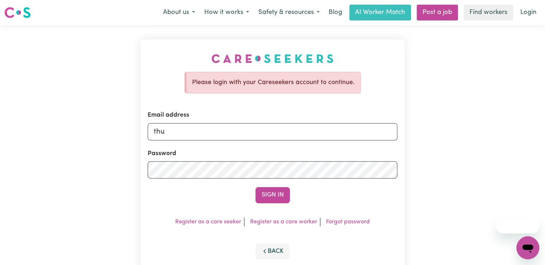
type input "[EMAIL_ADDRESS][DOMAIN_NAME]"
click at [256, 187] on button "Sign In" at bounding box center [273, 195] width 34 height 16
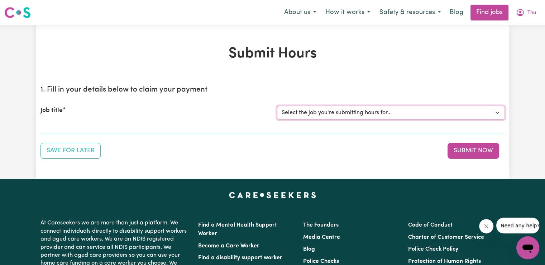
click at [487, 115] on select "Select the job you're submitting hours for... [[PERSON_NAME] (Han) Vu - NDIS Nu…" at bounding box center [391, 113] width 228 height 14
select select "2686"
click at [277, 106] on select "Select the job you're submitting hours for... [[PERSON_NAME] (Han) Vu - NDIS Nu…" at bounding box center [391, 113] width 228 height 14
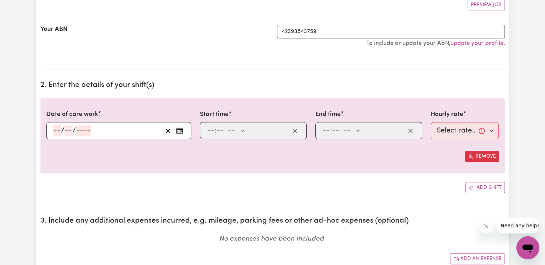
scroll to position [155, 0]
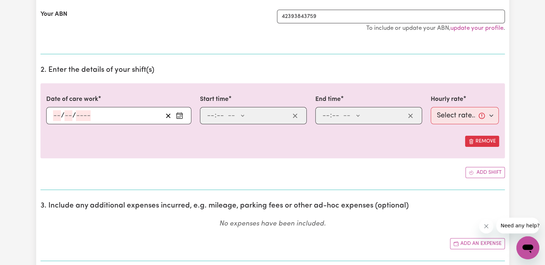
click at [179, 115] on icon "Enter the date of care work" at bounding box center [179, 115] width 7 height 7
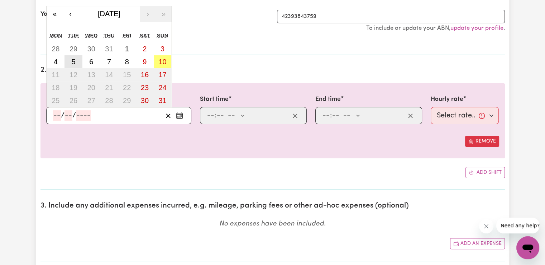
click at [70, 64] on button "5" at bounding box center [74, 61] width 18 height 13
type input "[DATE]"
type input "5"
type input "8"
type input "2025"
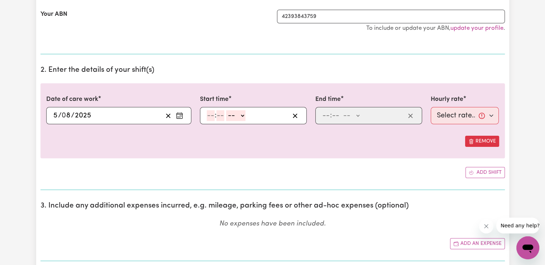
click at [208, 117] on input "number" at bounding box center [211, 115] width 8 height 11
type input "9"
type input "00"
click at [239, 114] on select "-- AM PM" at bounding box center [234, 115] width 19 height 11
select select "pm"
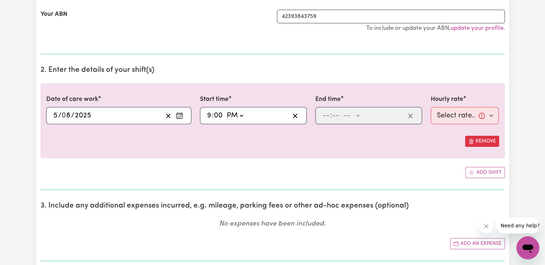
click at [225, 110] on select "-- AM PM" at bounding box center [234, 115] width 19 height 11
type input "21:00"
type input "0"
click at [328, 116] on input "number" at bounding box center [326, 115] width 8 height 11
type input "10"
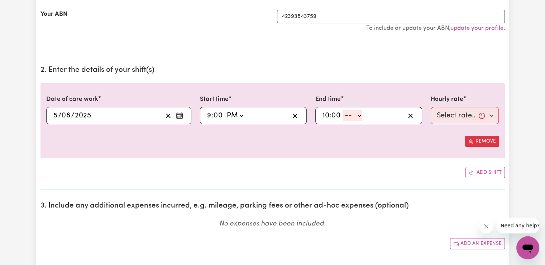
type input "0"
click at [357, 113] on select "-- AM PM" at bounding box center [352, 115] width 19 height 11
select select "pm"
click at [343, 110] on select "-- AM PM" at bounding box center [352, 115] width 19 height 11
type input "22:00"
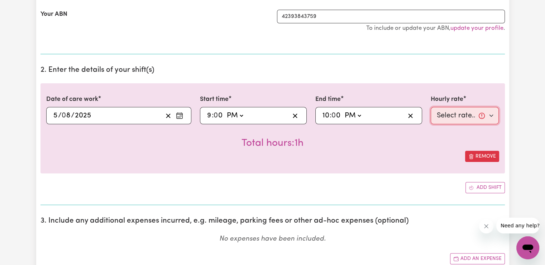
click at [446, 113] on select "Select rate... $50.05 (Weekday) $72.90 ([DATE]) $90.04 ([DATE]) $90.04 (Public …" at bounding box center [465, 115] width 68 height 17
select select "52.13-EveningCare"
click at [431, 107] on select "Select rate... $50.05 (Weekday) $72.90 ([DATE]) $90.04 ([DATE]) $90.04 (Public …" at bounding box center [465, 115] width 68 height 17
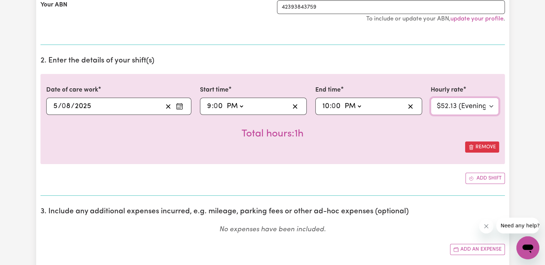
scroll to position [167, 0]
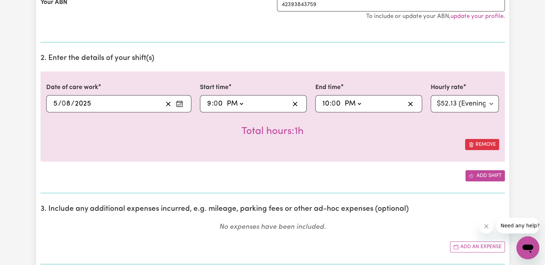
click at [491, 176] on button "Add shift" at bounding box center [485, 175] width 39 height 11
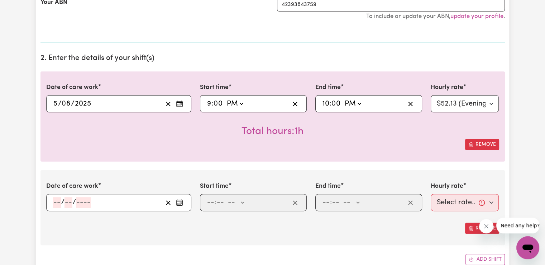
click at [180, 201] on icon "Enter the date of care work" at bounding box center [180, 201] width 6 height 0
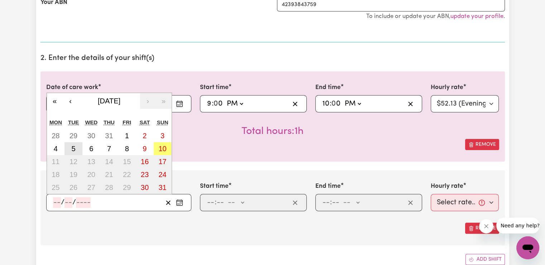
click at [78, 151] on button "5" at bounding box center [74, 148] width 18 height 13
type input "[DATE]"
type input "5"
type input "8"
type input "2025"
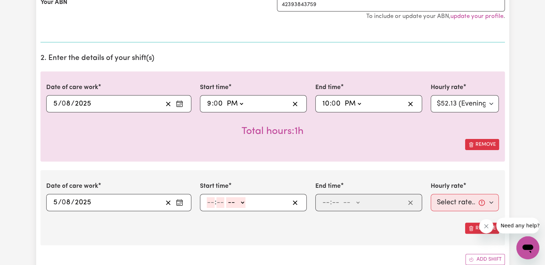
click at [212, 202] on input "number" at bounding box center [211, 202] width 8 height 11
type input "10"
type input "0"
drag, startPoint x: 242, startPoint y: 201, endPoint x: 242, endPoint y: 205, distance: 4.0
click at [242, 201] on select "-- AM PM" at bounding box center [237, 202] width 19 height 11
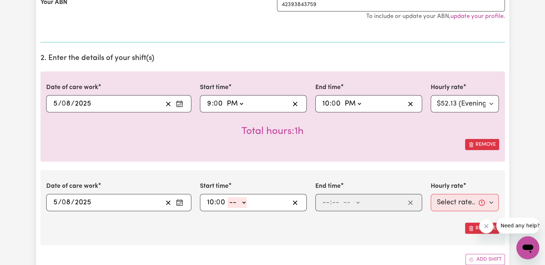
select select "pm"
click at [228, 197] on select "-- AM PM" at bounding box center [237, 202] width 19 height 11
type input "22:00"
click at [326, 199] on input "number" at bounding box center [326, 202] width 8 height 11
type input "6"
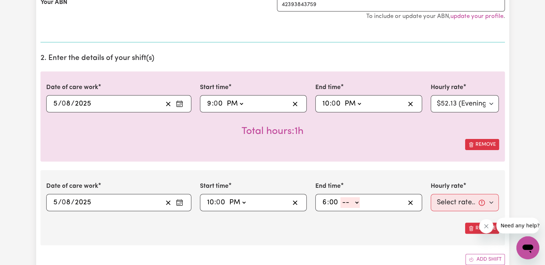
type input "00"
click at [357, 206] on select "-- AM PM" at bounding box center [350, 202] width 19 height 11
select select "am"
click at [341, 197] on select "-- AM PM" at bounding box center [350, 202] width 19 height 11
type input "06:00"
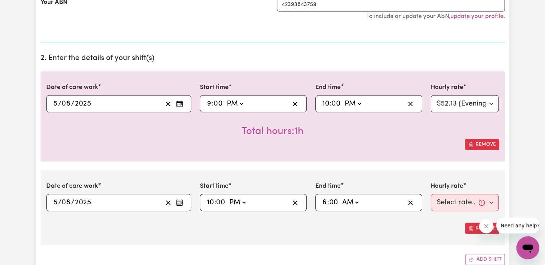
type input "0"
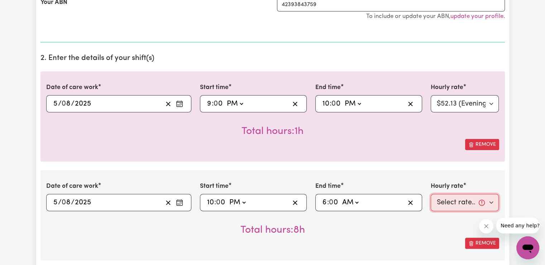
click at [448, 199] on select "Select rate... $50.05 (Weekday) $72.90 ([DATE]) $90.04 ([DATE]) $90.04 (Public …" at bounding box center [465, 202] width 68 height 17
select select "29.43-Overnight"
click at [431, 194] on select "Select rate... $50.05 (Weekday) $72.90 ([DATE]) $90.04 ([DATE]) $90.04 (Public …" at bounding box center [465, 202] width 68 height 17
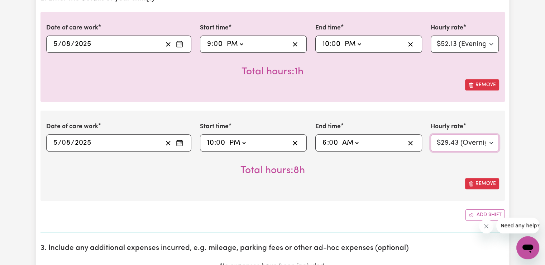
scroll to position [227, 0]
click at [475, 211] on button "Add shift" at bounding box center [485, 214] width 39 height 11
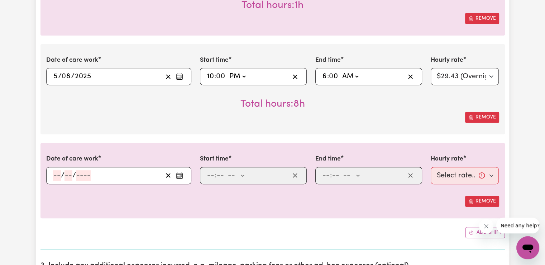
scroll to position [299, 0]
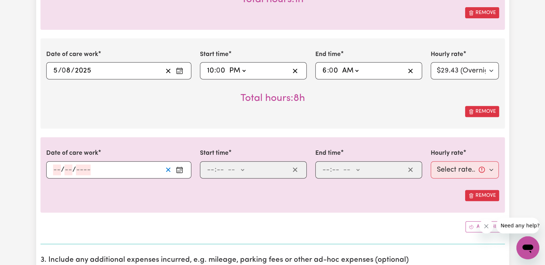
drag, startPoint x: 180, startPoint y: 171, endPoint x: 165, endPoint y: 168, distance: 14.7
click at [180, 171] on icon "Enter the date of care work" at bounding box center [179, 169] width 7 height 7
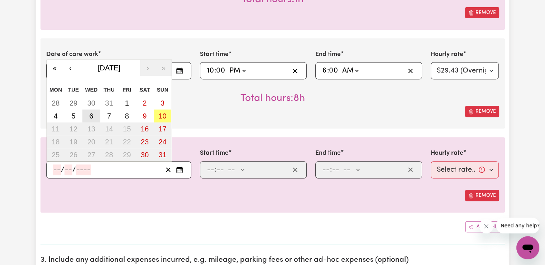
click at [84, 115] on button "6" at bounding box center [91, 115] width 18 height 13
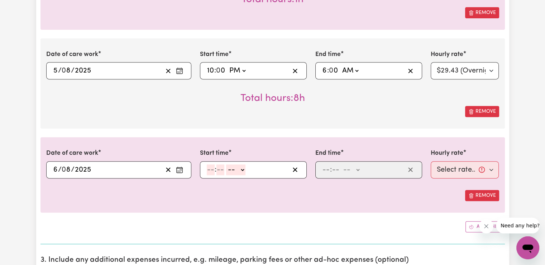
type input "[DATE]"
type input "6"
type input "8"
type input "2025"
click at [205, 169] on div ": -- AM PM" at bounding box center [253, 169] width 107 height 17
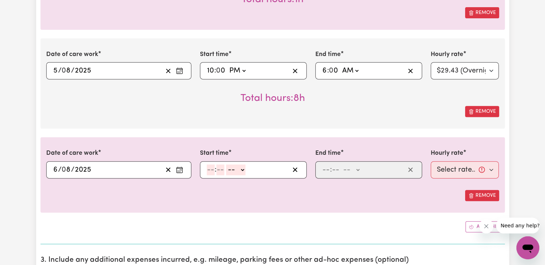
click at [208, 169] on input "number" at bounding box center [211, 169] width 8 height 11
type input "6"
type input "00"
click at [243, 171] on select "-- AM PM" at bounding box center [234, 169] width 19 height 11
select select "am"
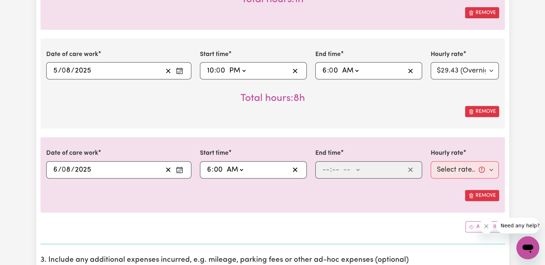
click at [225, 164] on select "-- AM PM" at bounding box center [234, 169] width 19 height 11
type input "06:00"
type input "0"
click at [327, 171] on input "number" at bounding box center [326, 169] width 8 height 11
type input "7"
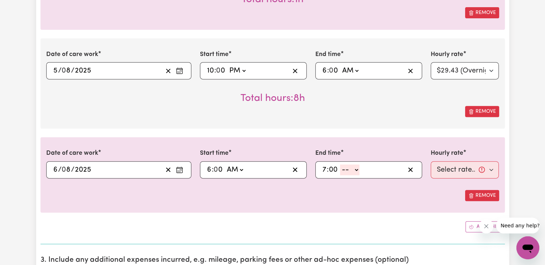
type input "00"
click at [348, 170] on select "-- AM PM" at bounding box center [349, 169] width 19 height 11
select select "am"
click at [340, 164] on select "-- AM PM" at bounding box center [349, 169] width 19 height 11
type input "07:00"
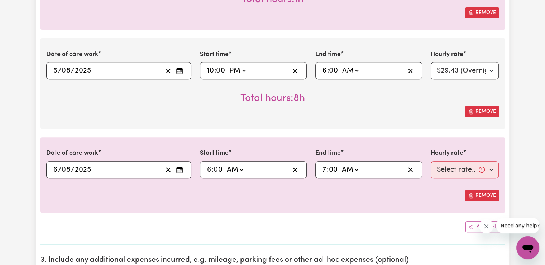
type input "0"
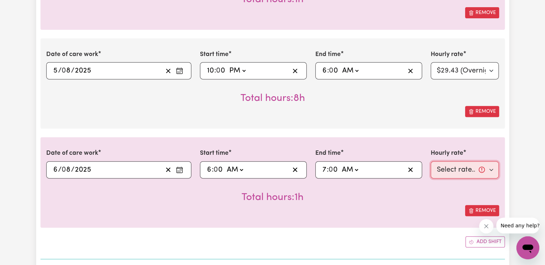
click at [448, 171] on select "Select rate... $50.05 (Weekday) $72.90 ([DATE]) $90.04 ([DATE]) $90.04 (Public …" at bounding box center [465, 169] width 68 height 17
select select "50.05-Weekday"
click at [431, 161] on select "Select rate... $50.05 (Weekday) $72.90 ([DATE]) $90.04 ([DATE]) $90.04 (Public …" at bounding box center [465, 169] width 68 height 17
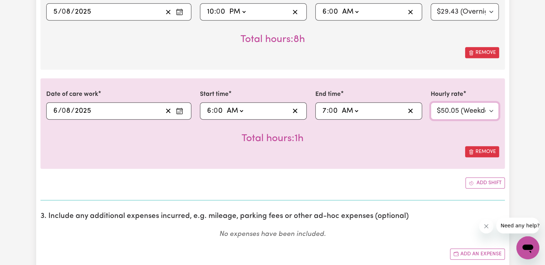
scroll to position [359, 0]
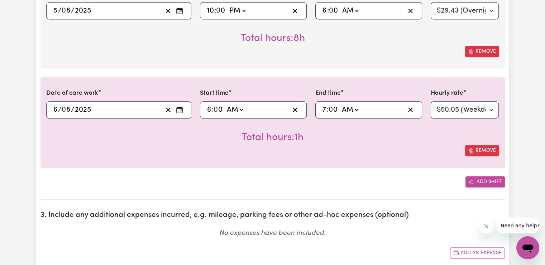
click at [477, 181] on button "Add shift" at bounding box center [485, 181] width 39 height 11
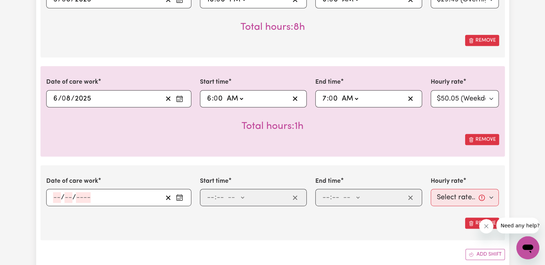
scroll to position [406, 0]
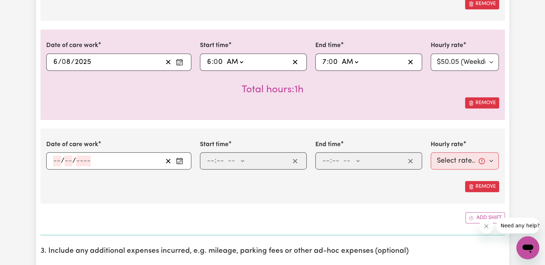
click at [180, 160] on icon "Enter the date of care work" at bounding box center [179, 160] width 7 height 7
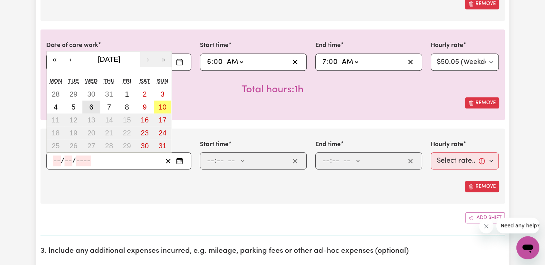
click at [91, 106] on abbr "6" at bounding box center [91, 107] width 4 height 8
type input "[DATE]"
type input "6"
type input "8"
type input "2025"
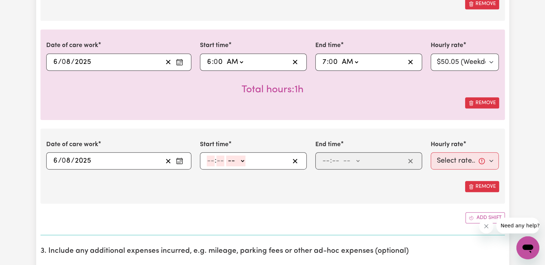
click at [209, 160] on input "number" at bounding box center [211, 160] width 8 height 11
type input "2"
type input "00"
click at [238, 161] on select "-- AM PM" at bounding box center [234, 160] width 19 height 11
select select "pm"
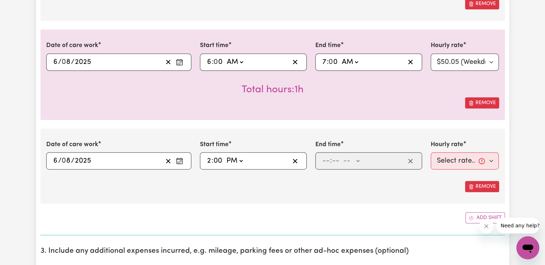
click at [225, 155] on select "-- AM PM" at bounding box center [234, 160] width 19 height 11
type input "14:00"
type input "0"
click at [325, 160] on input "number" at bounding box center [326, 160] width 8 height 11
type input "8"
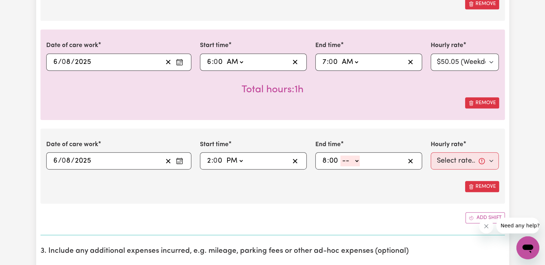
type input "00"
drag, startPoint x: 355, startPoint y: 156, endPoint x: 356, endPoint y: 160, distance: 4.3
click at [355, 156] on select "-- AM PM" at bounding box center [350, 160] width 19 height 11
select select "pm"
click at [341, 155] on select "-- AM PM" at bounding box center [350, 160] width 19 height 11
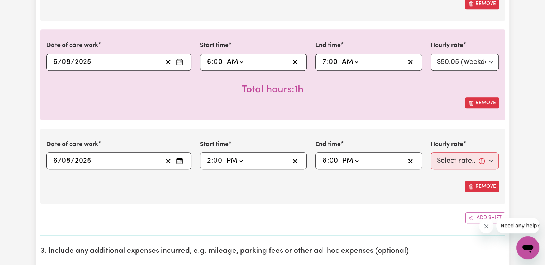
type input "20:00"
type input "0"
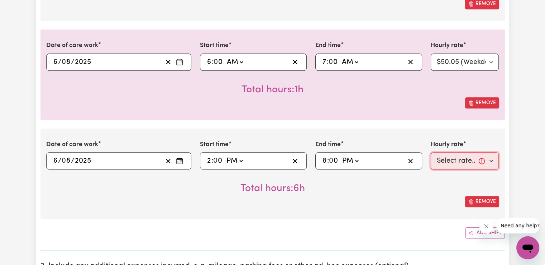
click at [468, 157] on select "Select rate... $50.05 (Weekday) $72.90 ([DATE]) $90.04 ([DATE]) $90.04 (Public …" at bounding box center [465, 160] width 68 height 17
select select "50.05-Weekday"
click at [431, 152] on select "Select rate... $50.05 (Weekday) $72.90 ([DATE]) $90.04 ([DATE]) $90.04 (Public …" at bounding box center [465, 160] width 68 height 17
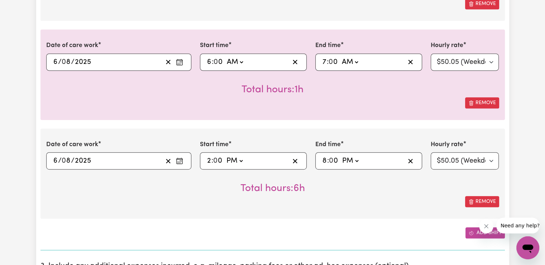
click at [472, 231] on icon "Add another shift" at bounding box center [471, 232] width 5 height 5
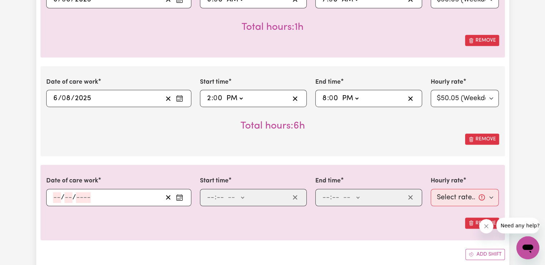
scroll to position [478, 0]
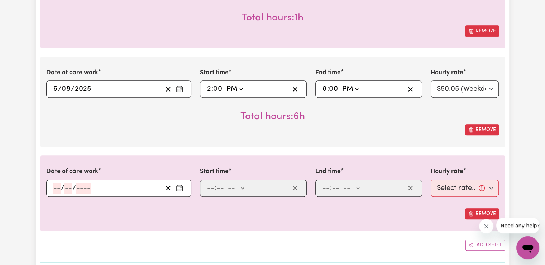
click at [178, 186] on icon "Enter the date of care work" at bounding box center [180, 186] width 6 height 0
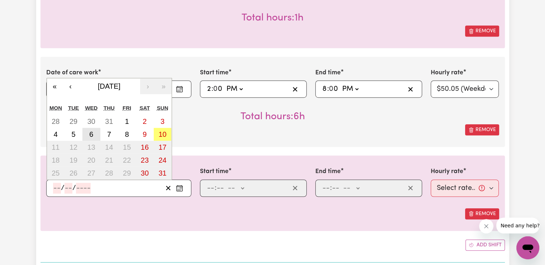
click at [91, 134] on abbr "6" at bounding box center [91, 134] width 4 height 8
type input "[DATE]"
type input "6"
type input "8"
type input "2025"
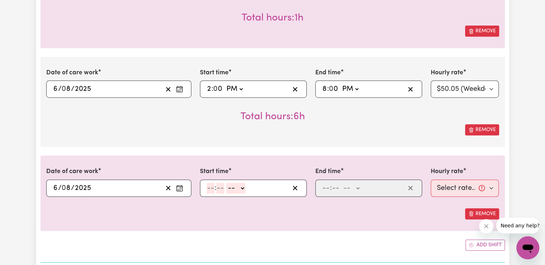
click at [211, 188] on input "number" at bounding box center [211, 188] width 8 height 11
type input "8"
type input "00"
click at [240, 185] on select "-- AM PM" at bounding box center [234, 188] width 19 height 11
select select "pm"
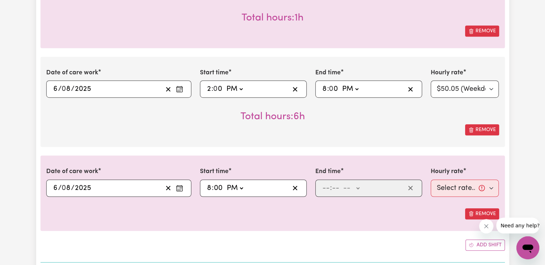
click at [225, 183] on select "-- AM PM" at bounding box center [234, 188] width 19 height 11
type input "20:00"
type input "0"
click at [326, 189] on input "number" at bounding box center [326, 188] width 8 height 11
type input "10"
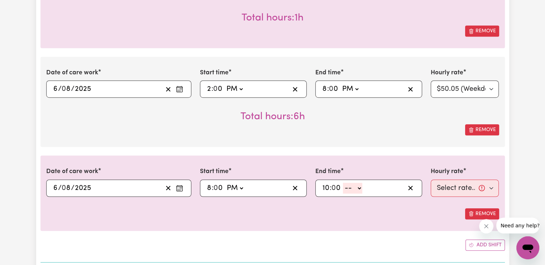
type input "0"
click at [361, 188] on select "-- AM PM" at bounding box center [352, 188] width 19 height 11
select select "pm"
click at [343, 183] on select "-- AM PM" at bounding box center [352, 188] width 19 height 11
type input "22:00"
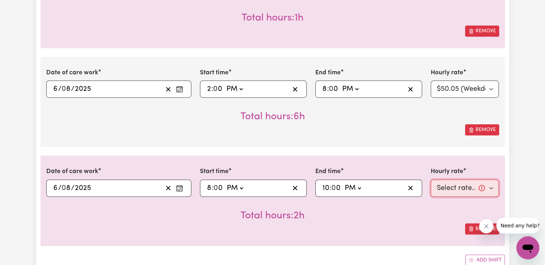
click at [440, 190] on select "Select rate... $50.05 (Weekday) $72.90 ([DATE]) $90.04 ([DATE]) $90.04 (Public …" at bounding box center [465, 187] width 68 height 17
select select "52.13-EveningCare"
click at [431, 179] on select "Select rate... $50.05 (Weekday) $72.90 ([DATE]) $90.04 ([DATE]) $90.04 (Public …" at bounding box center [465, 187] width 68 height 17
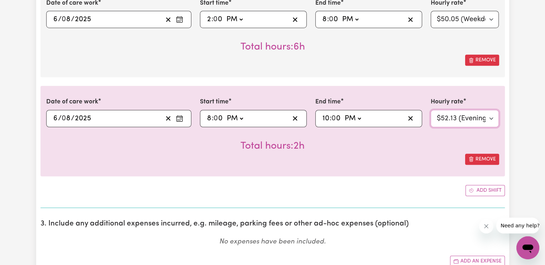
scroll to position [550, 0]
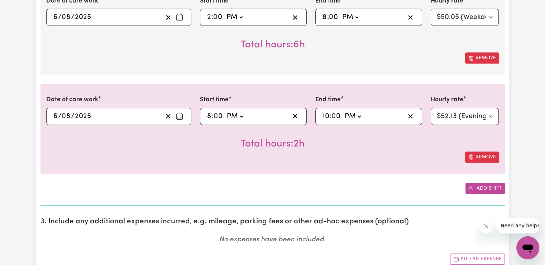
click at [469, 188] on icon "Add another shift" at bounding box center [471, 187] width 5 height 5
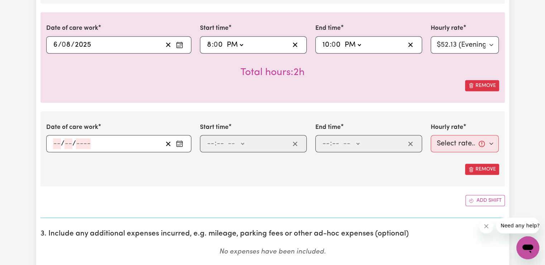
scroll to position [621, 0]
click at [181, 142] on icon "Enter the date of care work" at bounding box center [179, 142] width 7 height 7
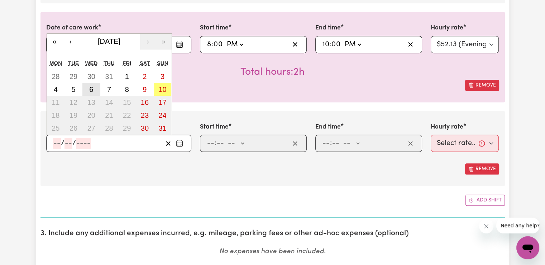
click at [93, 90] on abbr "6" at bounding box center [91, 89] width 4 height 8
type input "[DATE]"
type input "6"
type input "8"
type input "2025"
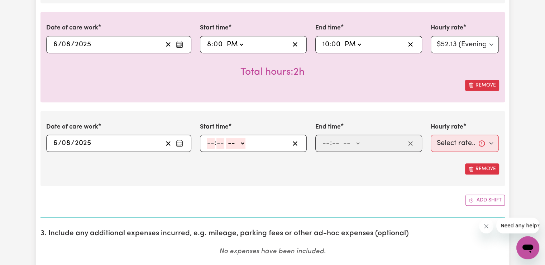
click at [211, 142] on input "number" at bounding box center [211, 143] width 8 height 11
type input "10"
type input "0"
click at [242, 145] on select "-- AM PM" at bounding box center [237, 143] width 19 height 11
select select "pm"
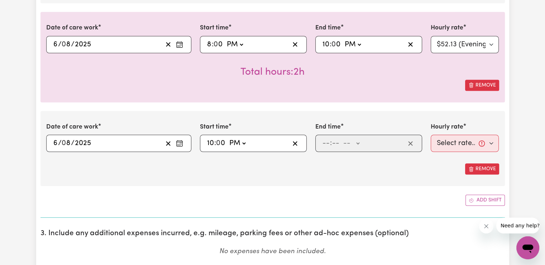
click at [228, 138] on select "-- AM PM" at bounding box center [237, 143] width 19 height 11
type input "22:00"
click at [326, 139] on input "number" at bounding box center [326, 143] width 8 height 11
type input "6"
type input "00"
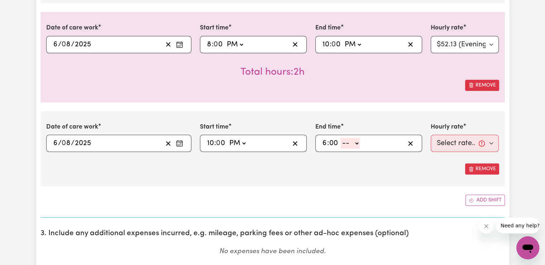
click at [358, 144] on select "-- AM PM" at bounding box center [350, 143] width 19 height 11
select select "am"
click at [341, 138] on select "-- AM PM" at bounding box center [350, 143] width 19 height 11
type input "06:00"
type input "0"
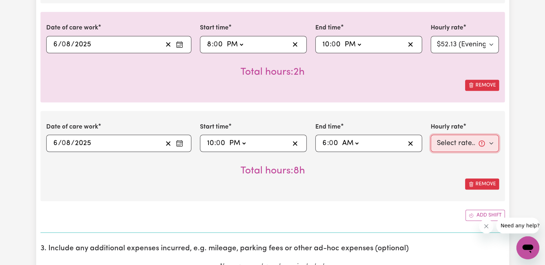
click at [452, 144] on select "Select rate... $50.05 (Weekday) $72.90 ([DATE]) $90.04 ([DATE]) $90.04 (Public …" at bounding box center [465, 142] width 68 height 17
select select "29.43-Overnight"
click at [431, 134] on select "Select rate... $50.05 (Weekday) $72.90 ([DATE]) $90.04 ([DATE]) $90.04 (Public …" at bounding box center [465, 142] width 68 height 17
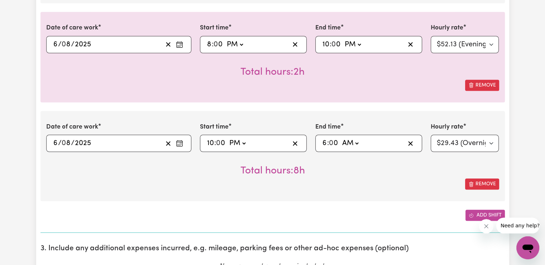
click at [473, 217] on span "Add another shift" at bounding box center [471, 215] width 5 height 8
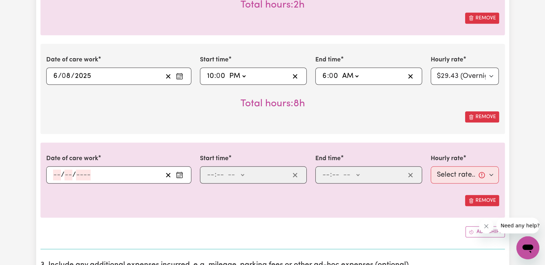
scroll to position [693, 0]
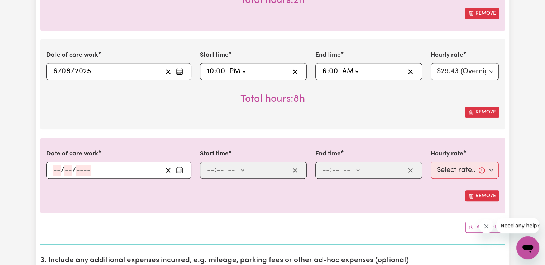
click at [179, 166] on icon "Enter the date of care work" at bounding box center [179, 169] width 7 height 7
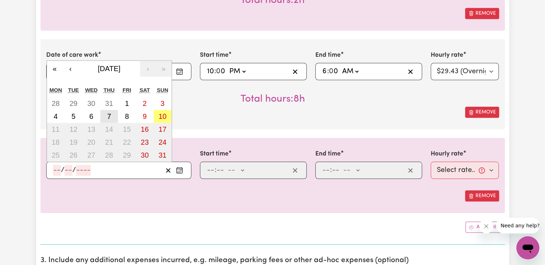
click at [110, 116] on abbr "7" at bounding box center [109, 116] width 4 height 8
type input "[DATE]"
type input "7"
type input "8"
type input "2025"
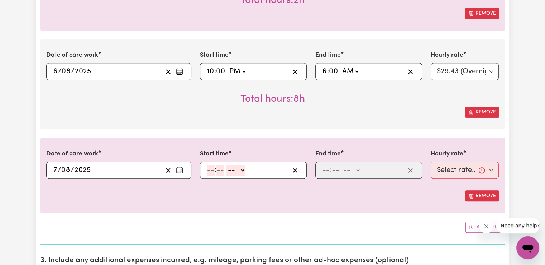
click at [208, 171] on input "number" at bounding box center [211, 170] width 8 height 11
type input "6"
type input "00"
click at [239, 170] on select "-- AM PM" at bounding box center [234, 170] width 19 height 11
select select "am"
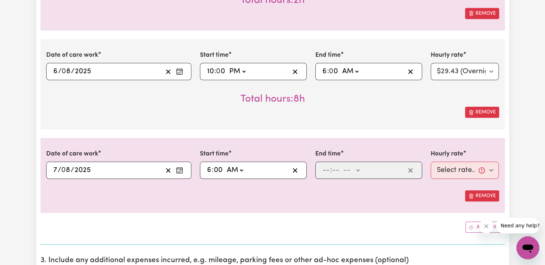
click at [225, 165] on select "-- AM PM" at bounding box center [234, 170] width 19 height 11
type input "06:00"
type input "0"
click at [325, 166] on input "number" at bounding box center [326, 170] width 8 height 11
type input "7"
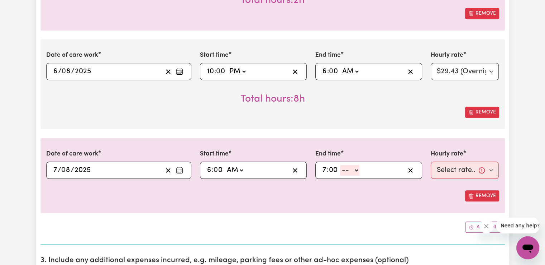
type input "00"
click at [353, 169] on select "-- AM PM" at bounding box center [349, 170] width 19 height 11
select select "am"
click at [340, 165] on select "-- AM PM" at bounding box center [349, 170] width 19 height 11
type input "07:00"
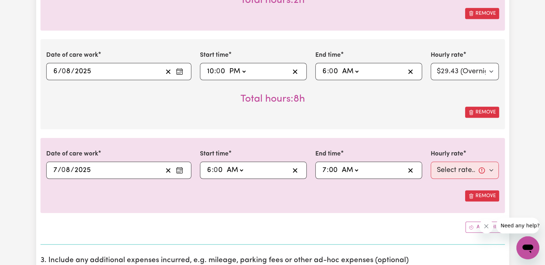
type input "0"
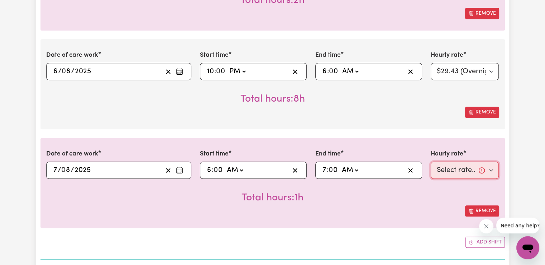
click at [440, 170] on select "Select rate... $50.05 (Weekday) $72.90 ([DATE]) $90.04 ([DATE]) $90.04 (Public …" at bounding box center [465, 169] width 68 height 17
select select "50.05-Weekday"
click at [431, 161] on select "Select rate... $50.05 (Weekday) $72.90 ([DATE]) $90.04 ([DATE]) $90.04 (Public …" at bounding box center [465, 169] width 68 height 17
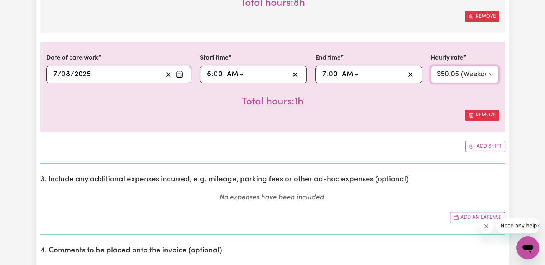
scroll to position [801, 0]
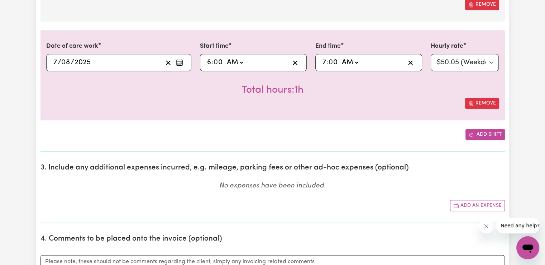
click at [484, 133] on button "Add shift" at bounding box center [485, 134] width 39 height 11
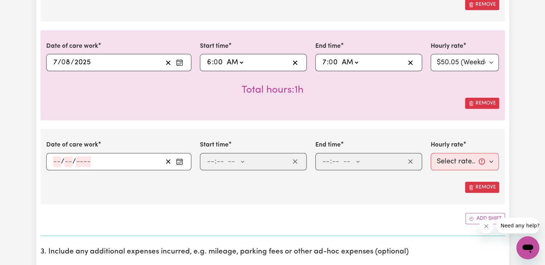
click at [181, 160] on icon "Enter the date of care work" at bounding box center [179, 161] width 7 height 7
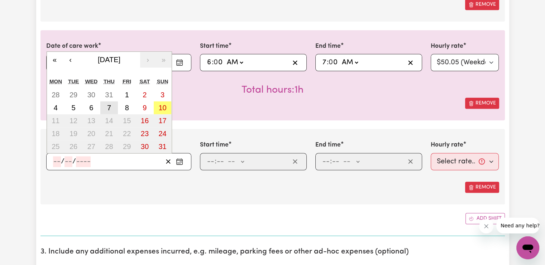
click at [106, 109] on button "7" at bounding box center [109, 107] width 18 height 13
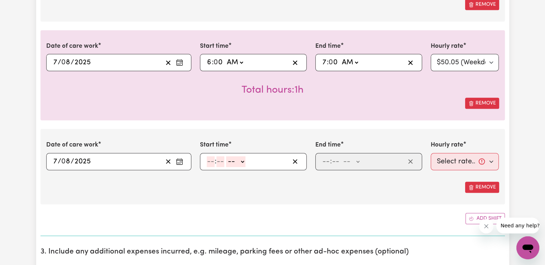
type input "[DATE]"
type input "7"
type input "8"
type input "2025"
click at [210, 157] on input "number" at bounding box center [211, 161] width 8 height 11
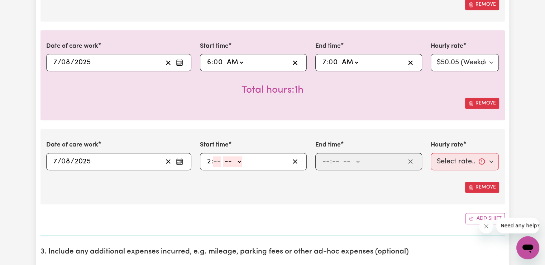
type input "2"
type input "00"
click at [240, 161] on select "-- AM PM" at bounding box center [234, 161] width 19 height 11
select select "pm"
click at [225, 156] on select "-- AM PM" at bounding box center [234, 161] width 19 height 11
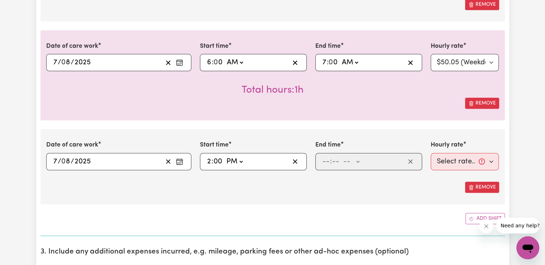
type input "14:00"
type input "0"
click at [326, 159] on input "number" at bounding box center [326, 161] width 8 height 11
type input "8"
type input "00"
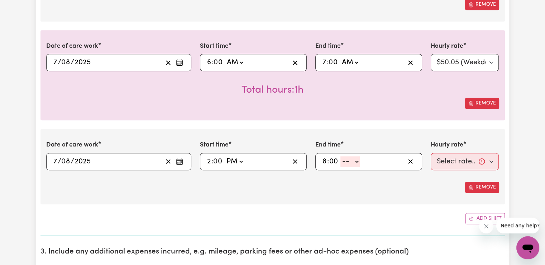
click at [356, 159] on select "-- AM PM" at bounding box center [350, 161] width 19 height 11
select select "pm"
click at [341, 156] on select "-- AM PM" at bounding box center [350, 161] width 19 height 11
type input "20:00"
type input "0"
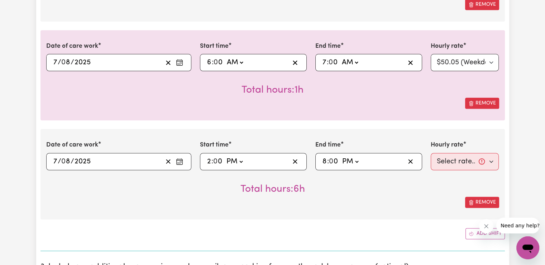
click at [321, 157] on div "20:00 8 : 0 0 AM PM" at bounding box center [369, 161] width 107 height 17
click at [323, 158] on input "8" at bounding box center [324, 161] width 5 height 11
type input "6"
type input "18:00"
click at [452, 161] on select "Select rate... $50.05 (Weekday) $72.90 ([DATE]) $90.04 ([DATE]) $90.04 (Public …" at bounding box center [465, 161] width 68 height 17
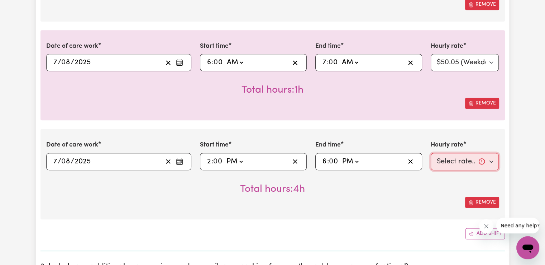
select select "50.05-Weekday"
click at [431, 153] on select "Select rate... $50.05 (Weekday) $72.90 ([DATE]) $90.04 ([DATE]) $90.04 (Public …" at bounding box center [465, 161] width 68 height 17
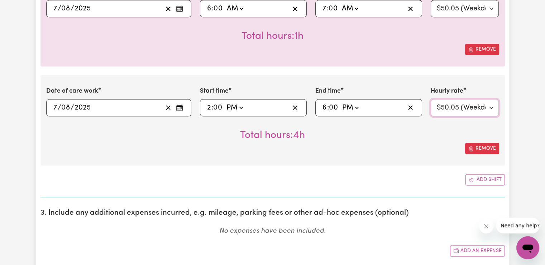
scroll to position [861, 0]
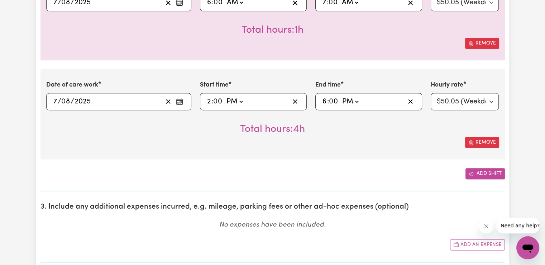
click at [470, 171] on icon "Add another shift" at bounding box center [471, 173] width 5 height 5
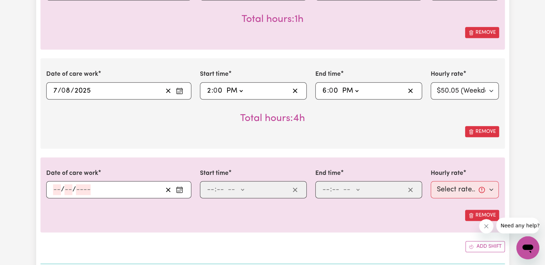
scroll to position [896, 0]
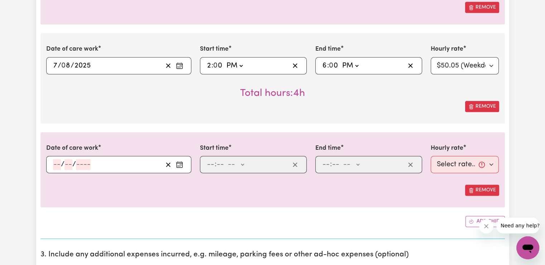
click at [179, 163] on icon "Enter the date of care work" at bounding box center [180, 163] width 6 height 0
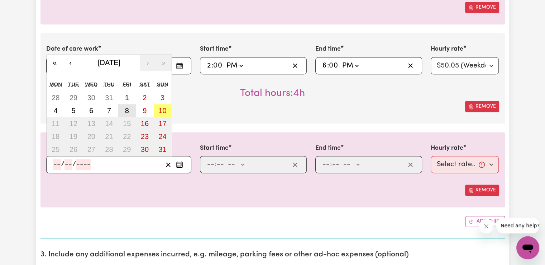
click at [128, 108] on abbr "8" at bounding box center [127, 110] width 4 height 8
type input "[DATE]"
type input "8"
type input "2025"
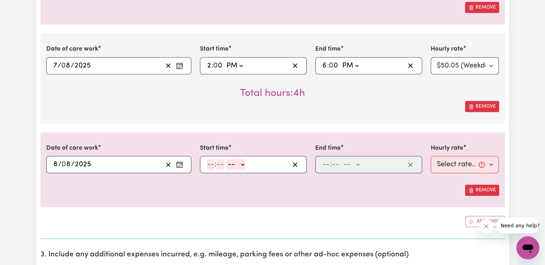
click at [210, 161] on input "number" at bounding box center [211, 164] width 8 height 11
type input "2"
type input "00"
drag, startPoint x: 242, startPoint y: 161, endPoint x: 242, endPoint y: 165, distance: 4.3
click at [242, 161] on select "-- AM PM" at bounding box center [234, 164] width 19 height 11
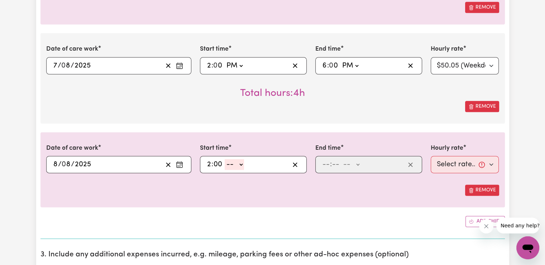
select select "pm"
click at [225, 159] on select "-- AM PM" at bounding box center [234, 164] width 19 height 11
type input "14:00"
type input "0"
click at [327, 162] on input "number" at bounding box center [326, 164] width 8 height 11
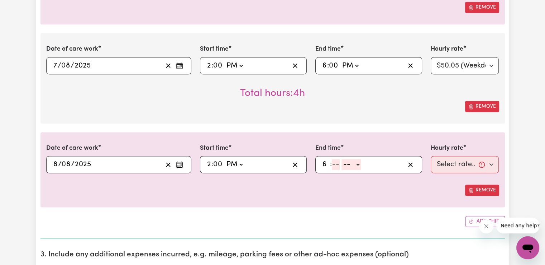
type input "6"
type input "00"
click at [351, 165] on select "-- AM PM" at bounding box center [350, 164] width 19 height 11
select select "pm"
click at [341, 159] on select "-- AM PM" at bounding box center [350, 164] width 19 height 11
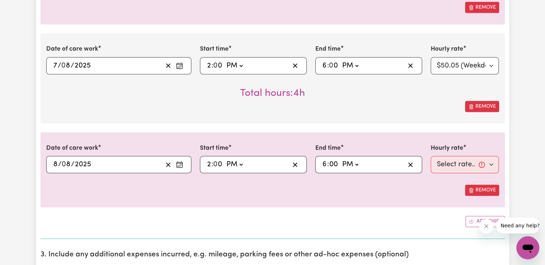
type input "18:00"
type input "0"
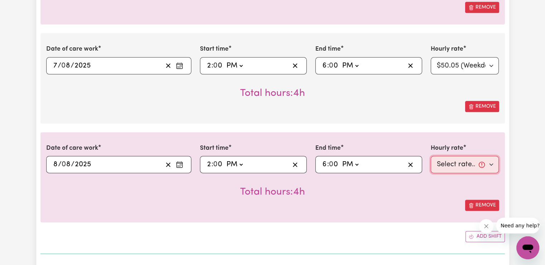
click at [463, 163] on select "Select rate... $50.05 (Weekday) $72.90 ([DATE]) $90.04 ([DATE]) $90.04 (Public …" at bounding box center [465, 164] width 68 height 17
select select "50.05-Weekday"
click at [431, 156] on select "Select rate... $50.05 (Weekday) $72.90 ([DATE]) $90.04 ([DATE]) $90.04 (Public …" at bounding box center [465, 164] width 68 height 17
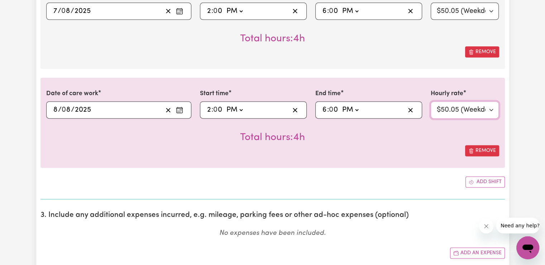
scroll to position [968, 0]
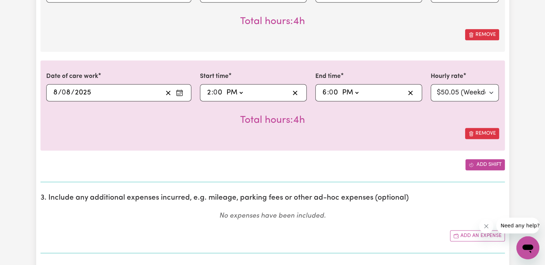
click at [473, 165] on icon "Add another shift" at bounding box center [471, 164] width 5 height 5
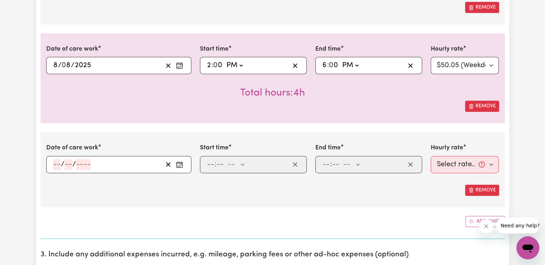
scroll to position [1004, 0]
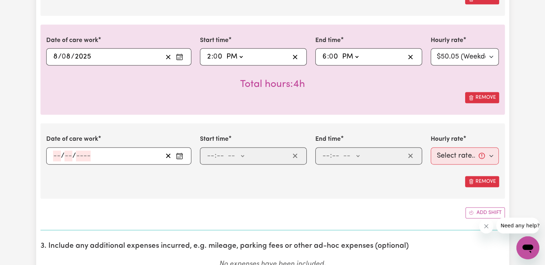
click at [179, 155] on icon "Enter the date of care work" at bounding box center [179, 155] width 7 height 7
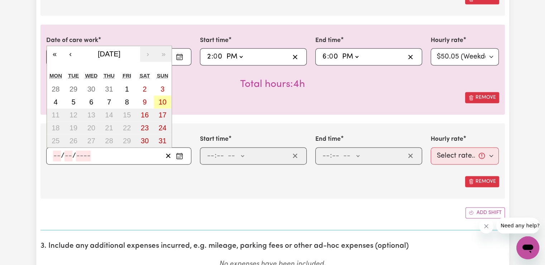
click at [160, 101] on abbr "10" at bounding box center [162, 102] width 8 height 8
type input "[DATE]"
type input "10"
type input "8"
type input "2025"
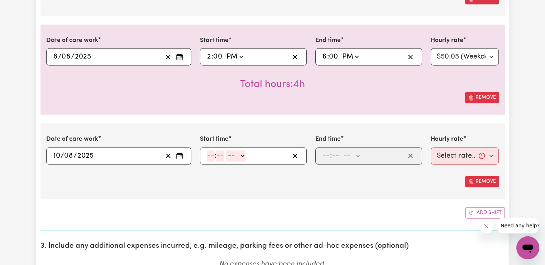
click at [214, 152] on input "number" at bounding box center [211, 155] width 8 height 11
type input "8"
type input "00"
click at [245, 153] on div "8 : 00 -- AM PM" at bounding box center [248, 155] width 84 height 11
click at [242, 155] on select "-- AM PM" at bounding box center [234, 155] width 19 height 11
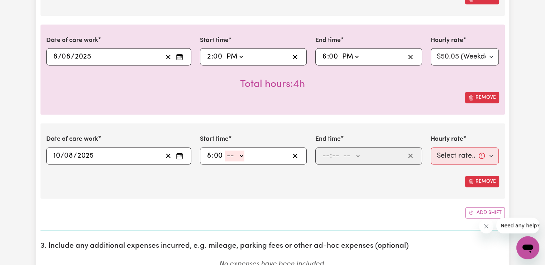
select select "am"
click at [225, 150] on select "-- AM PM" at bounding box center [234, 155] width 19 height 11
type input "08:00"
type input "0"
click at [323, 153] on input "number" at bounding box center [326, 155] width 8 height 11
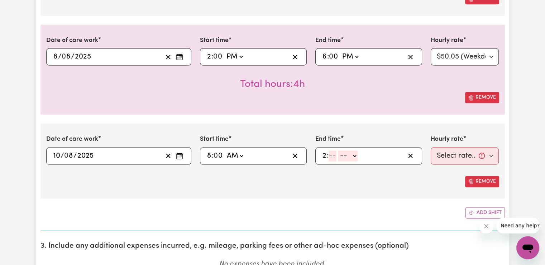
type input "2"
type input "00"
click at [351, 155] on select "-- AM PM" at bounding box center [349, 155] width 19 height 11
select select "pm"
click at [340, 150] on select "-- AM PM" at bounding box center [349, 155] width 19 height 11
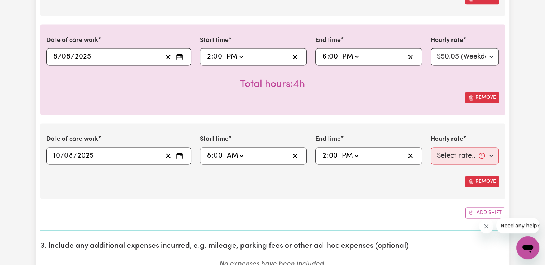
type input "14:00"
type input "0"
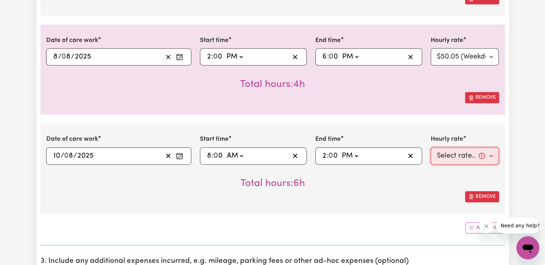
click at [454, 155] on select "Select rate... $50.05 (Weekday) $72.90 ([DATE]) $90.04 ([DATE]) $90.04 (Public …" at bounding box center [465, 155] width 68 height 17
select select "90.04-[DATE]"
click at [431, 147] on select "Select rate... $50.05 (Weekday) $72.90 ([DATE]) $90.04 ([DATE]) $90.04 (Public …" at bounding box center [465, 155] width 68 height 17
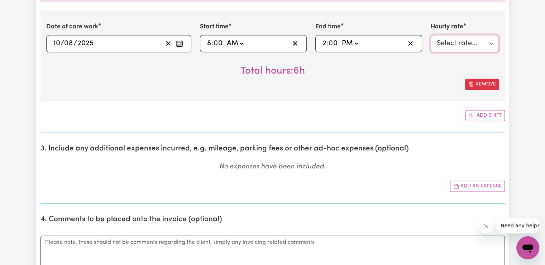
scroll to position [1123, 0]
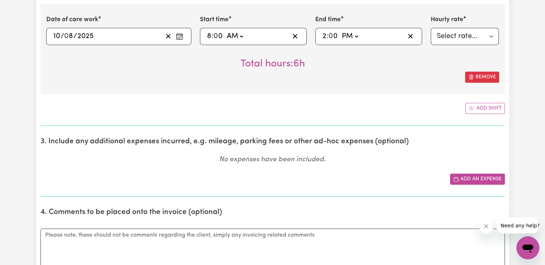
click at [490, 175] on button "Add an expense" at bounding box center [477, 178] width 55 height 11
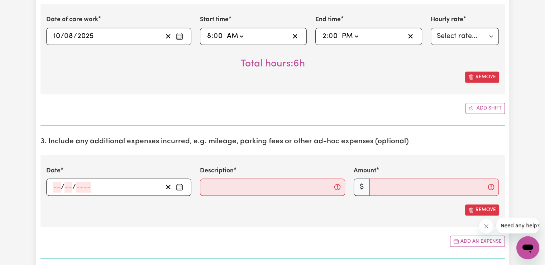
click at [179, 183] on icon "Enter the date of expense" at bounding box center [179, 186] width 7 height 7
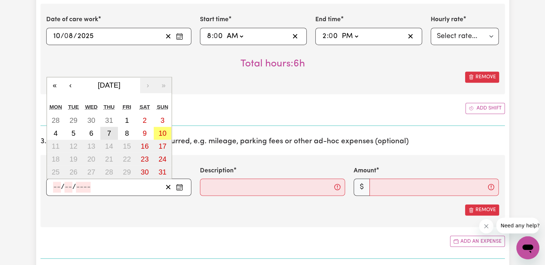
click at [110, 131] on abbr "7" at bounding box center [109, 133] width 4 height 8
type input "[DATE]"
type input "7"
type input "8"
type input "2025"
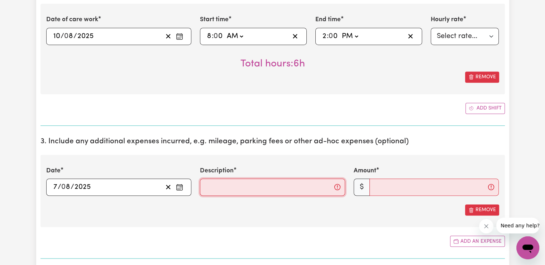
click at [210, 183] on input "Description" at bounding box center [272, 186] width 145 height 17
type input "Travel 10km"
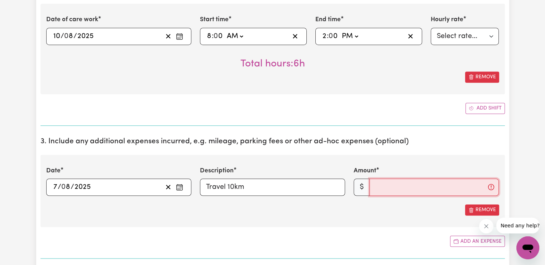
click at [398, 182] on input "Amount" at bounding box center [434, 186] width 129 height 17
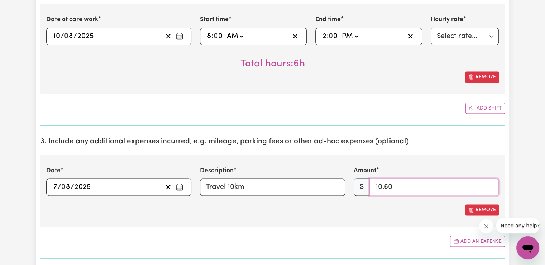
type input "10.60"
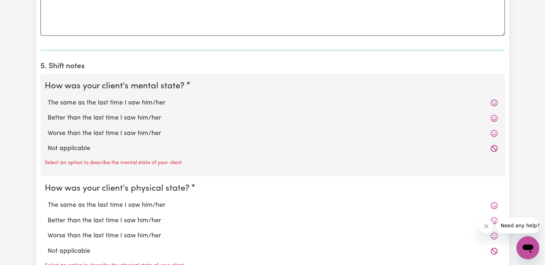
scroll to position [1432, 0]
click at [141, 101] on label "The same as the last time I saw him/her" at bounding box center [273, 102] width 450 height 9
click at [48, 98] on input "The same as the last time I saw him/her" at bounding box center [47, 98] width 0 height 0
radio input "true"
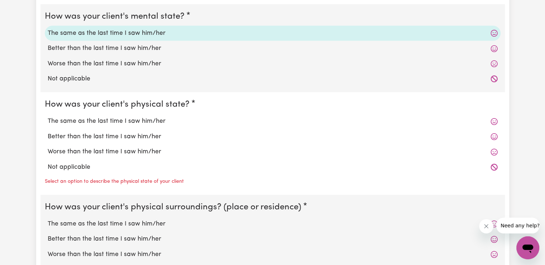
scroll to position [1503, 0]
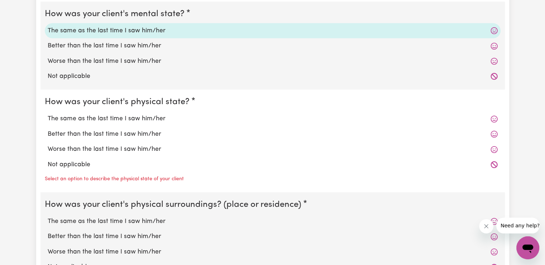
click at [158, 115] on label "The same as the last time I saw him/her" at bounding box center [273, 118] width 450 height 9
click at [48, 114] on input "The same as the last time I saw him/her" at bounding box center [47, 114] width 0 height 0
radio input "true"
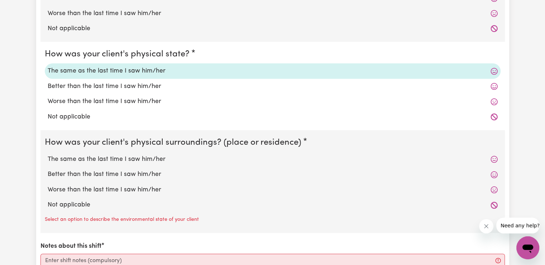
scroll to position [1552, 0]
click at [153, 158] on label "The same as the last time I saw him/her" at bounding box center [273, 158] width 450 height 9
click at [48, 154] on input "The same as the last time I saw him/her" at bounding box center [47, 154] width 0 height 0
radio input "true"
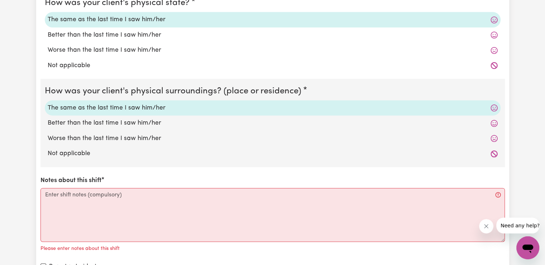
scroll to position [1611, 0]
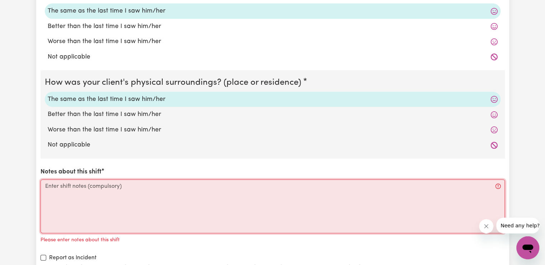
click at [196, 185] on textarea "Notes about this shift" at bounding box center [273, 206] width 465 height 54
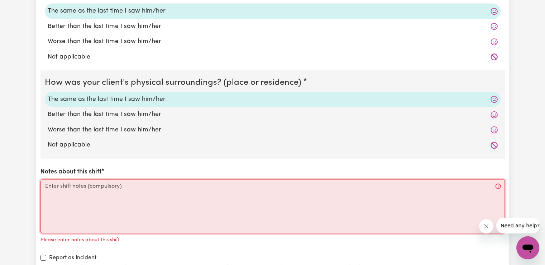
click at [149, 196] on textarea "Notes about this shift" at bounding box center [273, 206] width 465 height 54
paste textarea "Access community, social, recreational and assistance with self care activities"
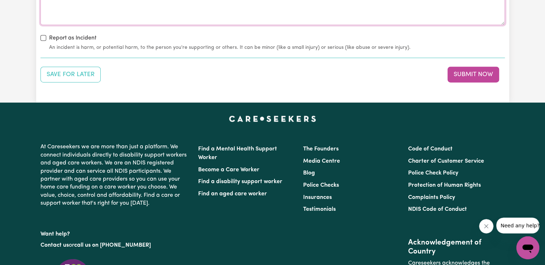
scroll to position [1789, 0]
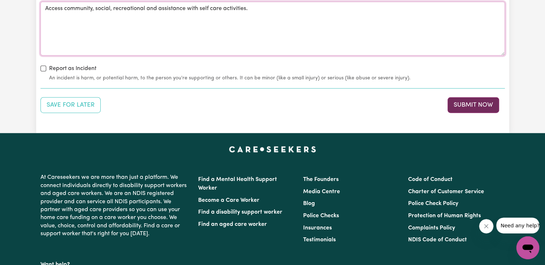
type textarea "Access community, social, recreational and assistance with self care activities."
click at [485, 101] on button "Submit Now" at bounding box center [474, 105] width 52 height 16
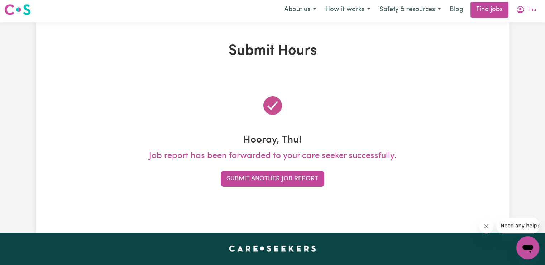
scroll to position [0, 0]
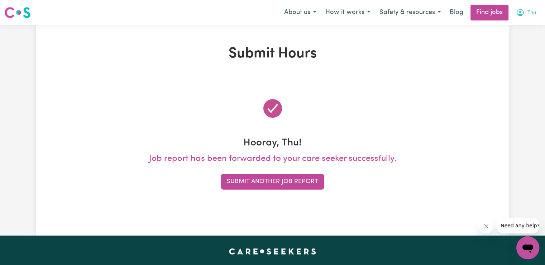
click at [531, 13] on span "Thu" at bounding box center [532, 13] width 9 height 8
click at [503, 29] on link "My Account" at bounding box center [512, 28] width 57 height 14
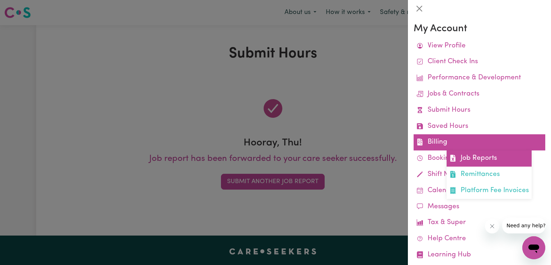
click at [479, 160] on link "Job Reports" at bounding box center [488, 158] width 85 height 16
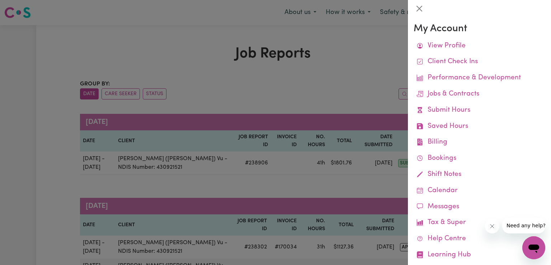
click at [289, 176] on div at bounding box center [275, 132] width 551 height 265
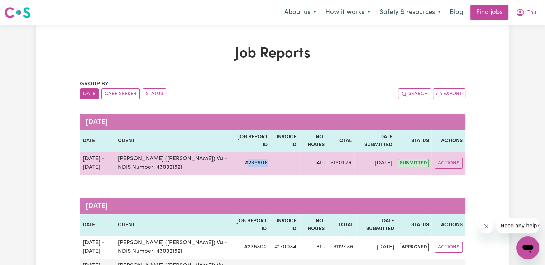
drag, startPoint x: 240, startPoint y: 162, endPoint x: 257, endPoint y: 162, distance: 17.9
click at [257, 162] on td "# 238906" at bounding box center [252, 162] width 35 height 23
copy td "238906"
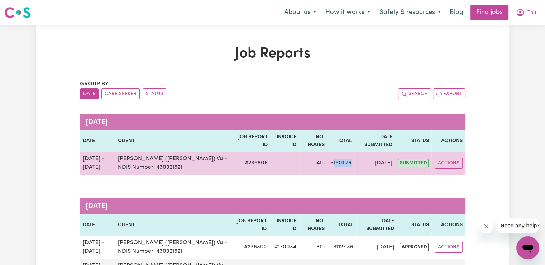
drag, startPoint x: 328, startPoint y: 164, endPoint x: 347, endPoint y: 164, distance: 19.0
click at [347, 164] on td "$ 1801.76" at bounding box center [341, 162] width 27 height 23
copy td "1801.76"
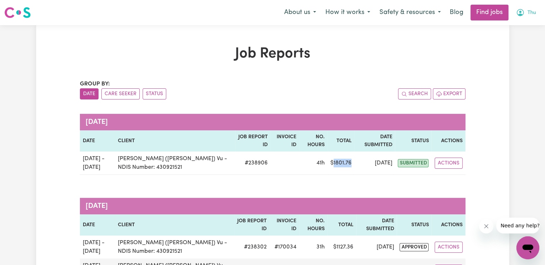
click at [531, 14] on span "Thu" at bounding box center [532, 13] width 9 height 8
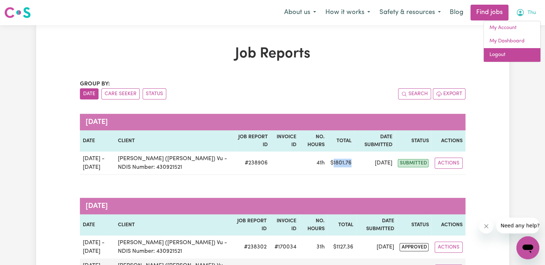
click at [494, 56] on link "Logout" at bounding box center [512, 55] width 57 height 14
